Goal: Task Accomplishment & Management: Manage account settings

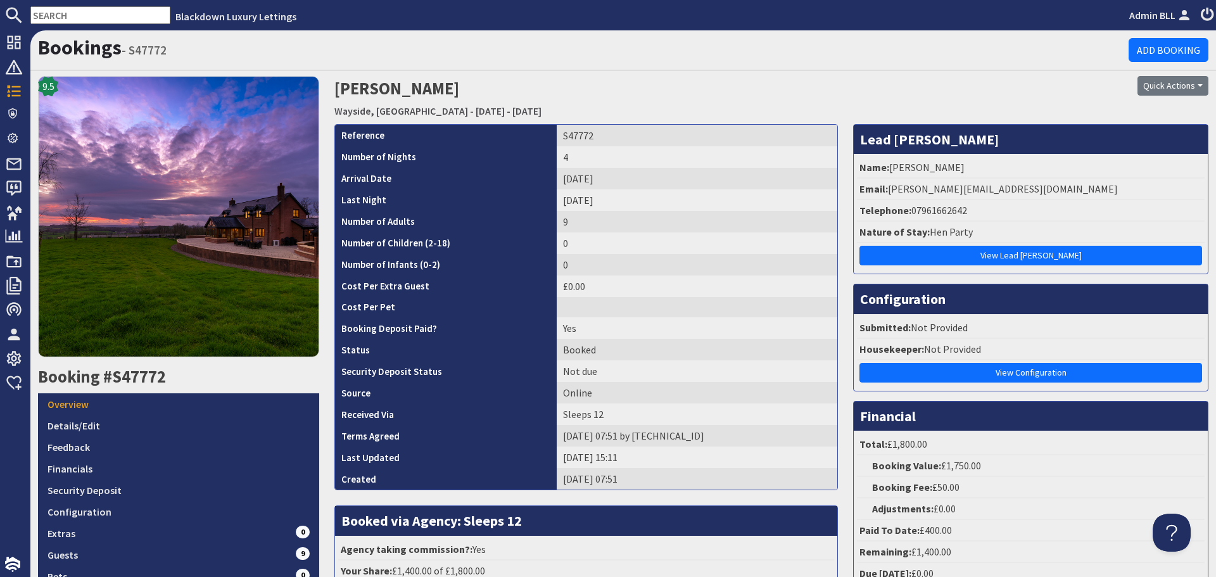
click at [89, 12] on input "text" at bounding box center [100, 15] width 140 height 18
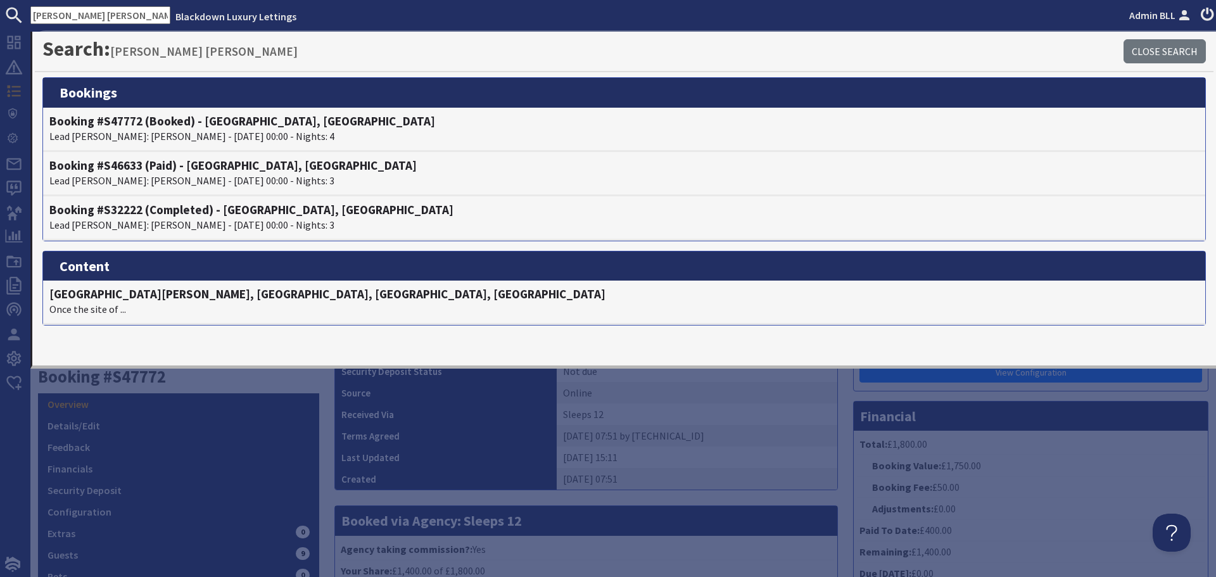
type input "mead mead"
click at [647, 410] on td "Sleeps 12" at bounding box center [697, 414] width 281 height 22
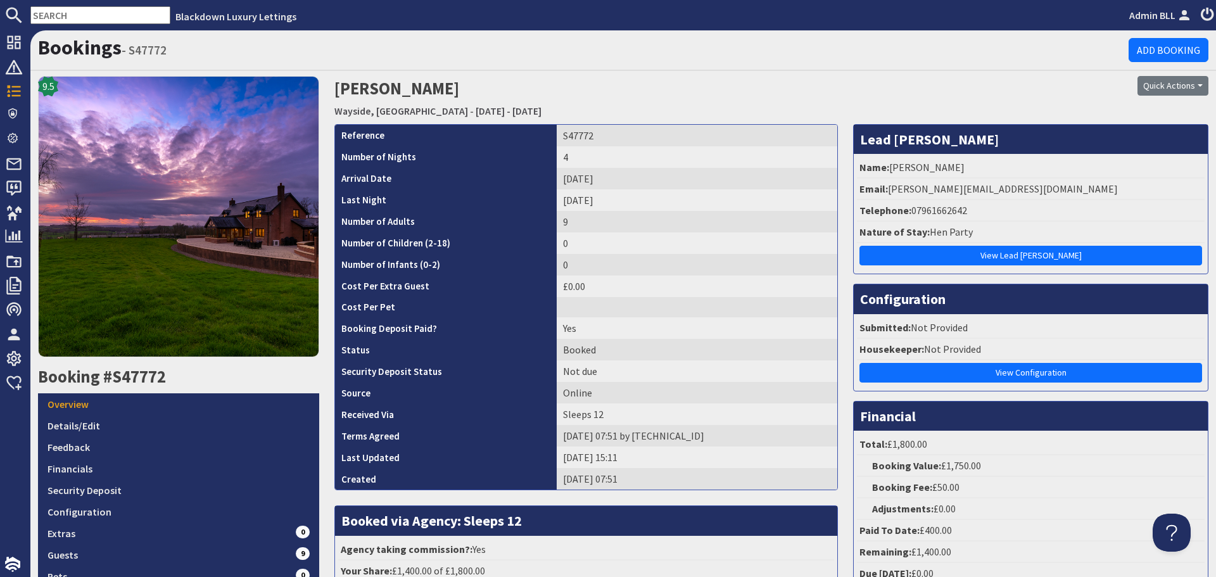
scroll to position [190, 0]
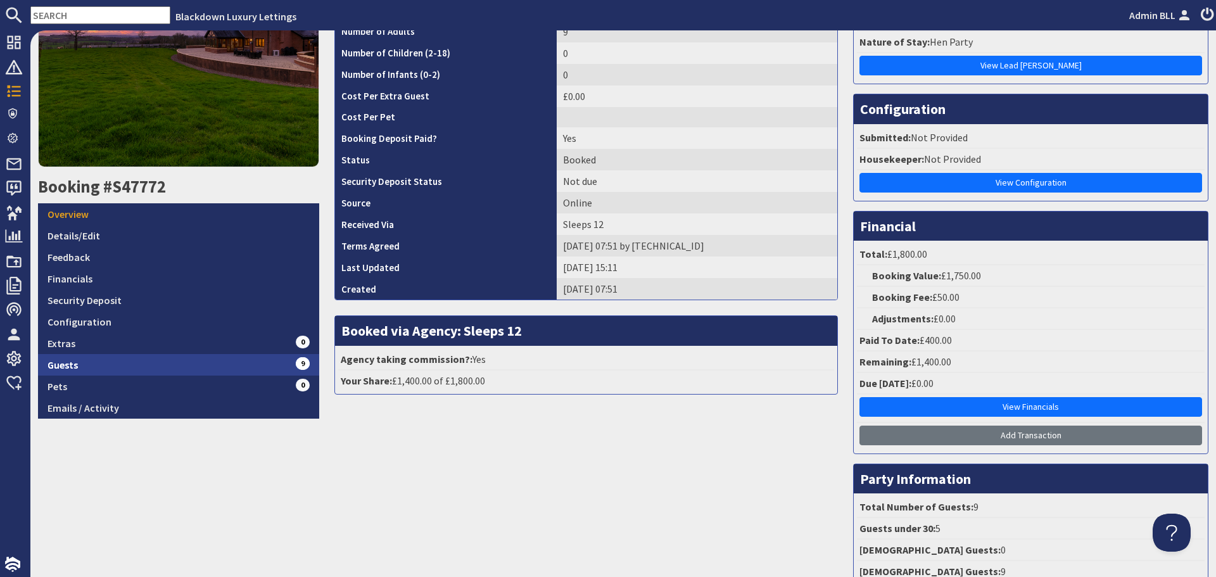
click at [291, 365] on link "Guests 9" at bounding box center [178, 365] width 281 height 22
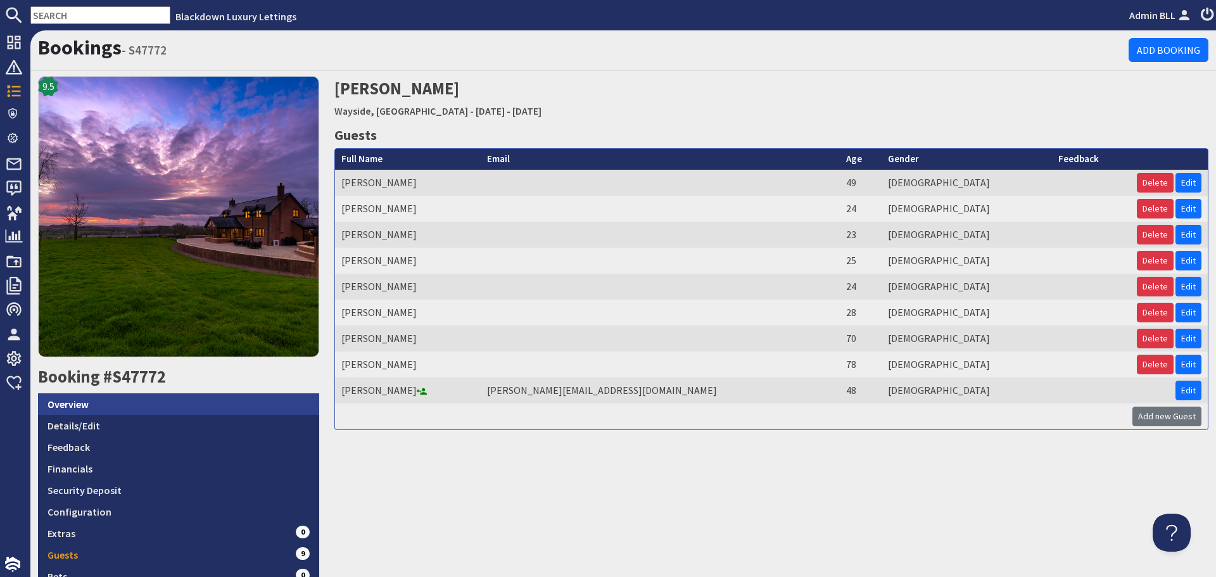
click at [227, 394] on link "Overview" at bounding box center [178, 404] width 281 height 22
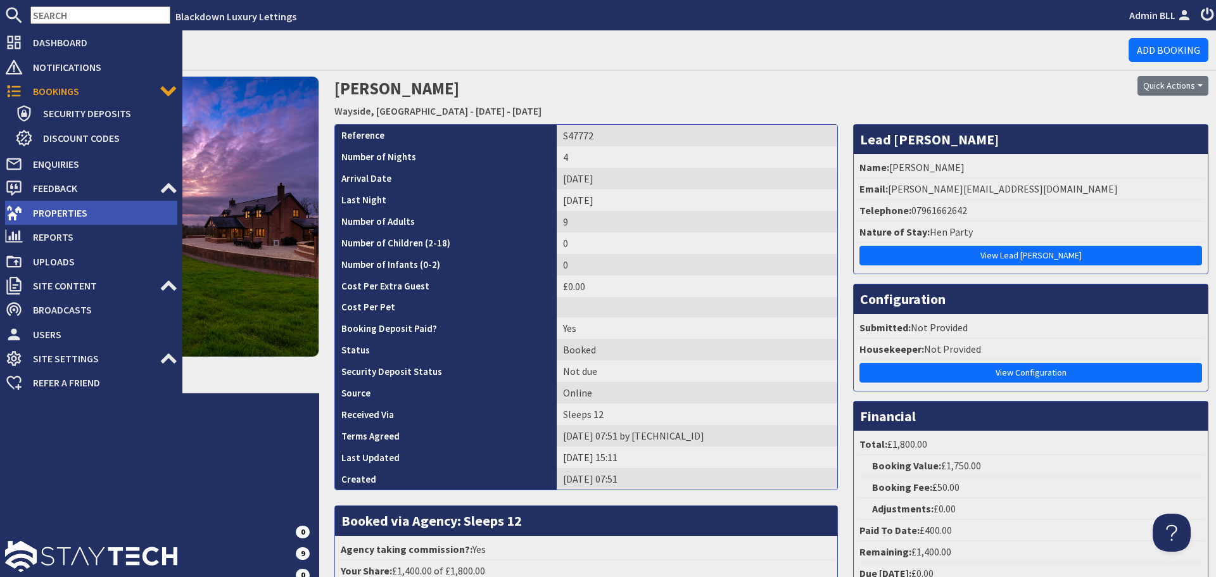
click at [58, 208] on span "Properties" at bounding box center [100, 213] width 155 height 20
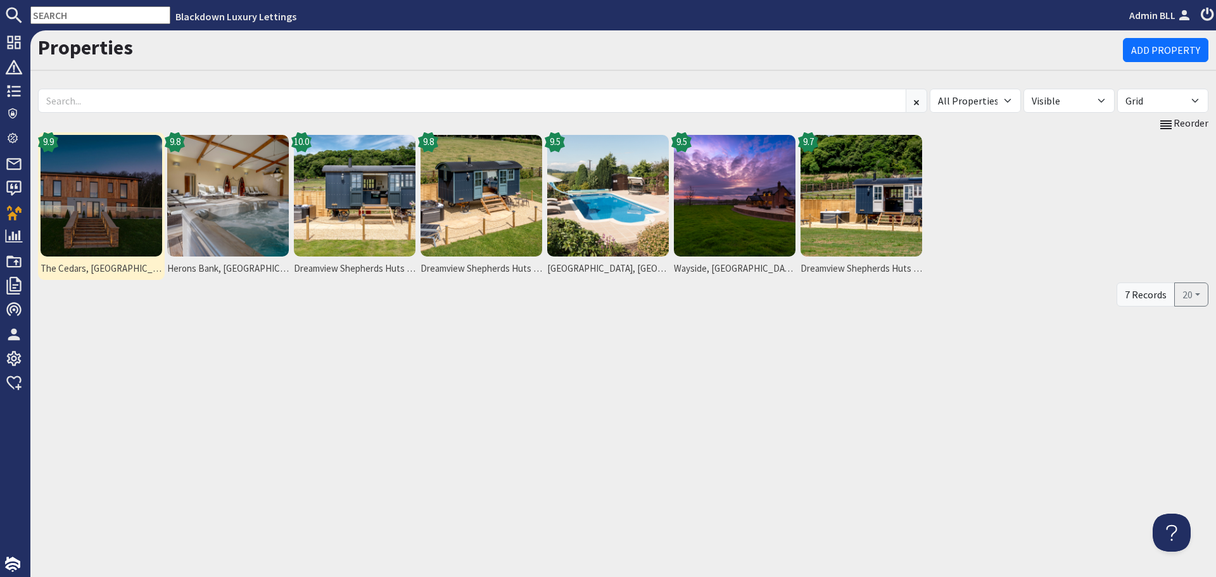
click at [84, 207] on img at bounding box center [102, 196] width 122 height 122
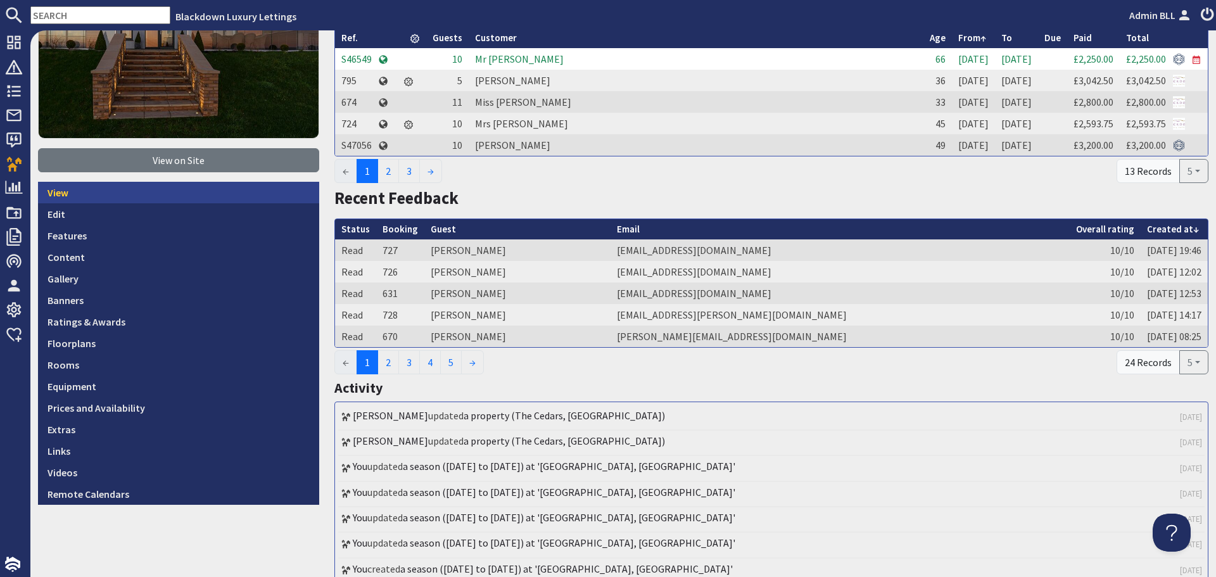
scroll to position [253, 0]
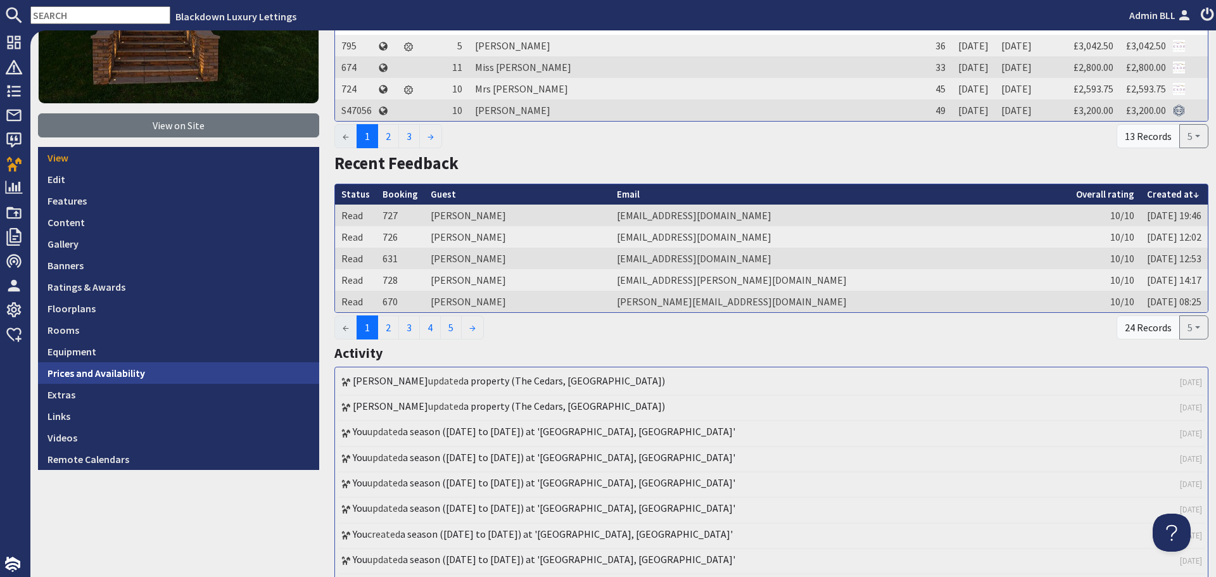
click at [222, 372] on link "Prices and Availability" at bounding box center [178, 373] width 281 height 22
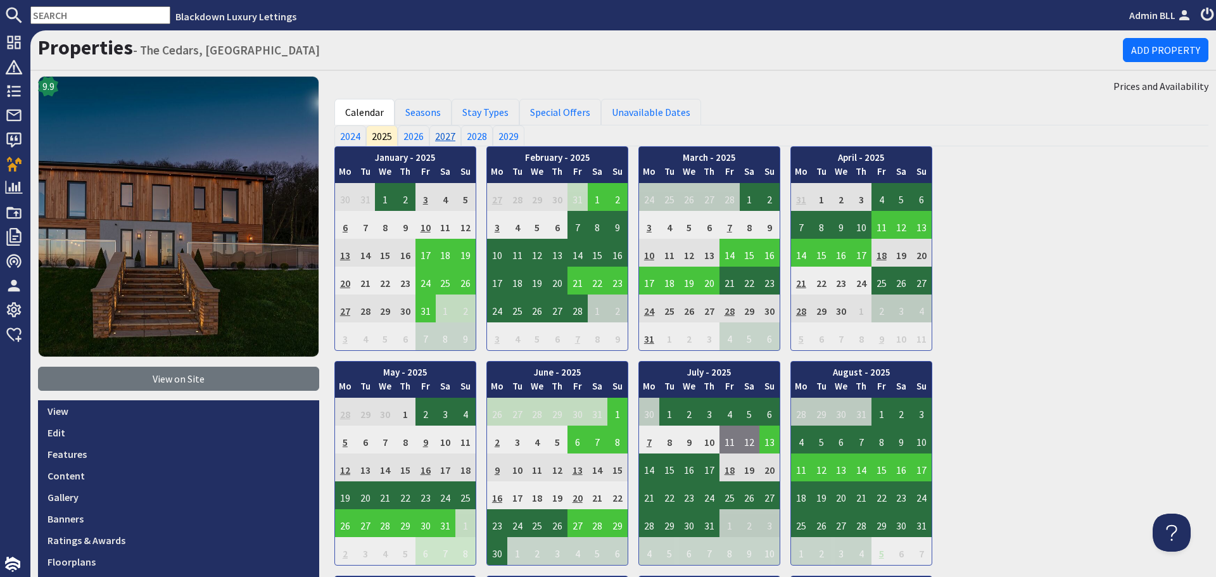
click at [433, 136] on link "2027" at bounding box center [445, 135] width 32 height 20
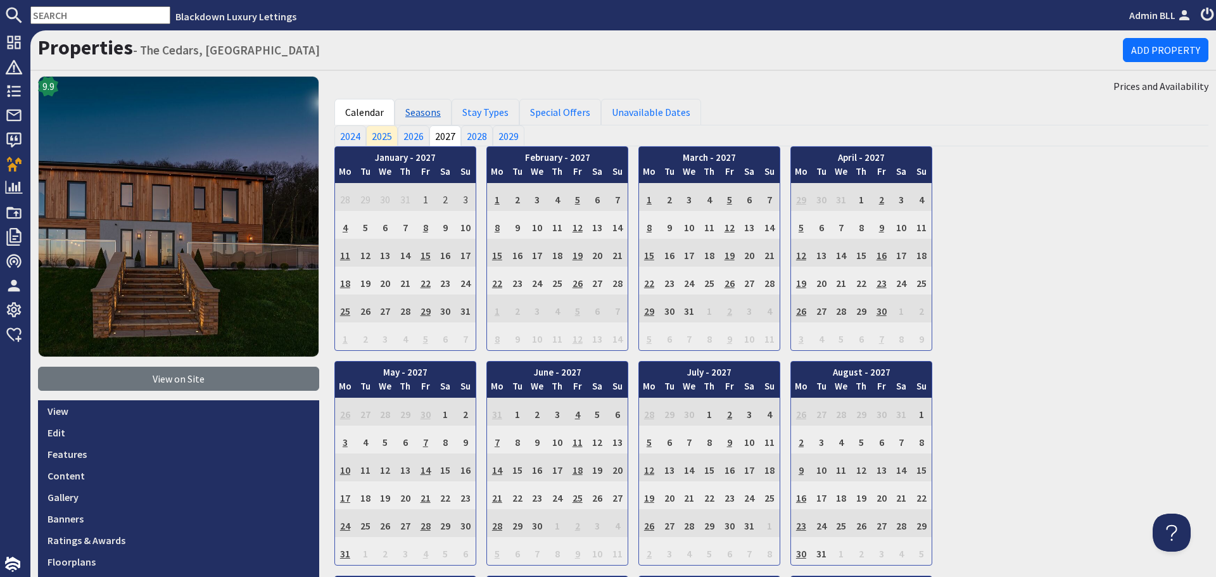
click at [418, 113] on link "Seasons" at bounding box center [423, 112] width 57 height 27
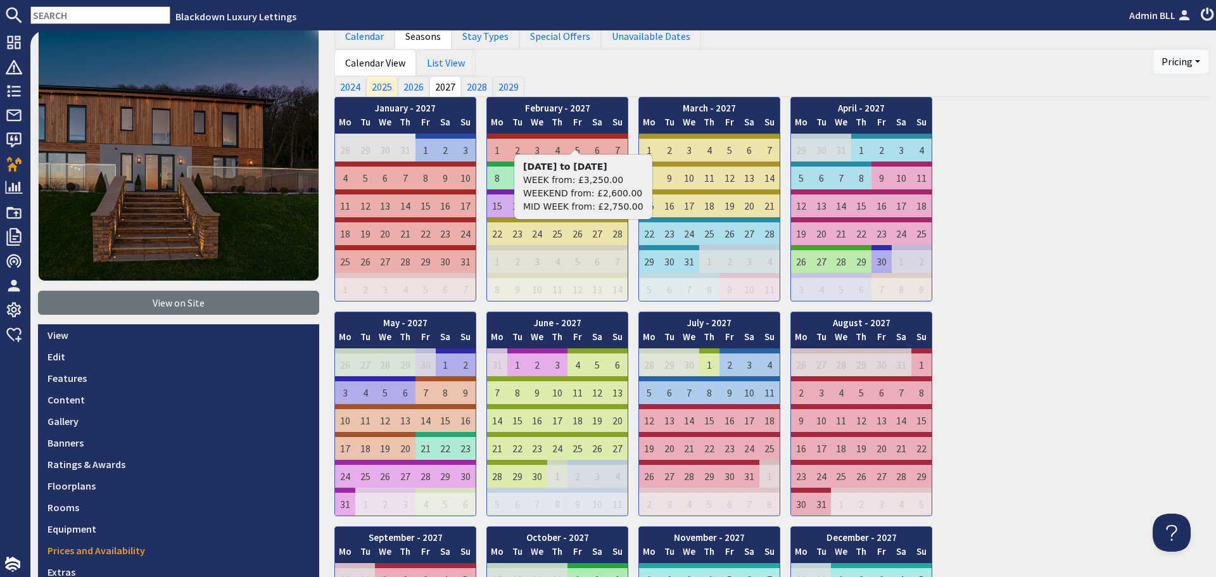
scroll to position [127, 0]
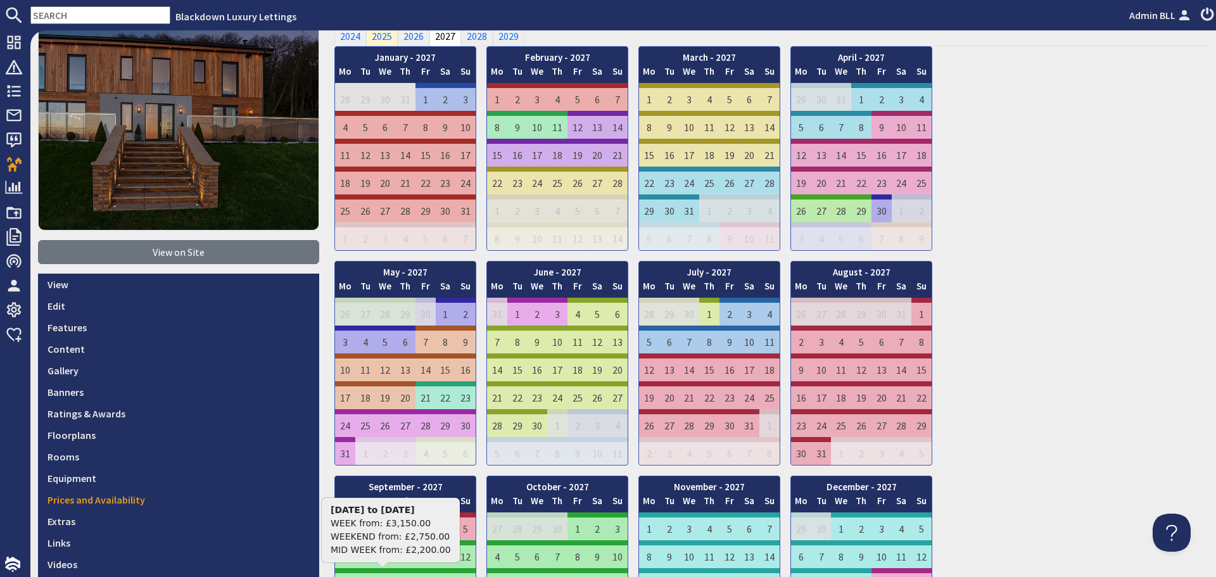
click at [1065, 272] on div "January - 2027 Mo Tu We Th Fr Sa Su 28 29 30 31 1 2 3 Mo Tu" at bounding box center [771, 363] width 874 height 634
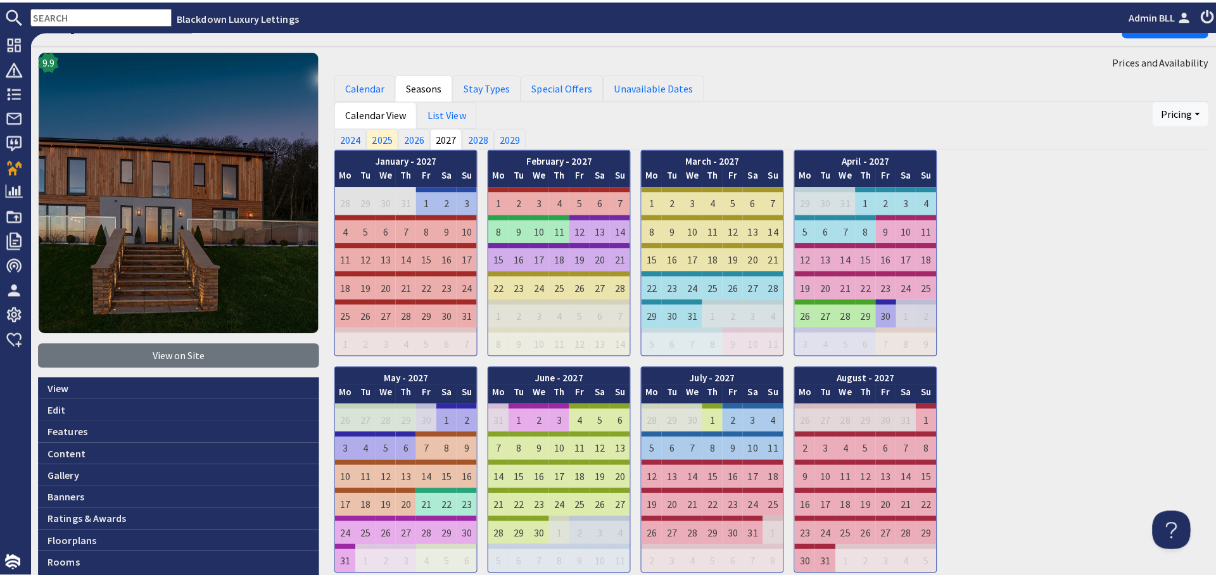
scroll to position [0, 0]
